Goal: Navigation & Orientation: Find specific page/section

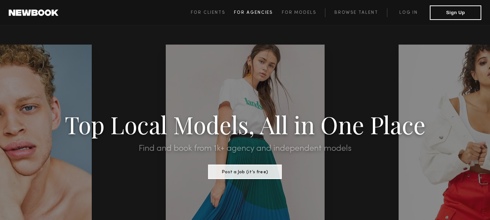
click at [265, 12] on span "For Agencies" at bounding box center [253, 13] width 39 height 4
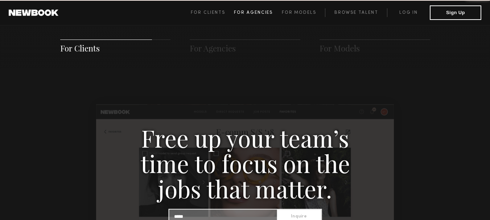
scroll to position [699, 0]
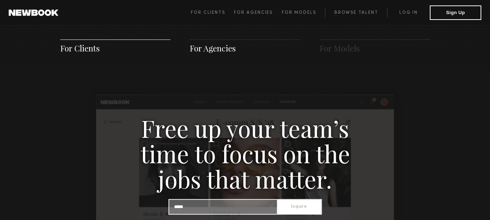
click at [214, 49] on span "For Agencies" at bounding box center [213, 48] width 46 height 11
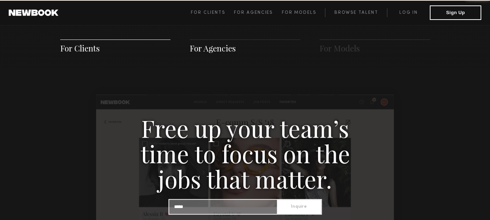
click at [214, 49] on span "For Agencies" at bounding box center [213, 48] width 46 height 11
